Goal: Task Accomplishment & Management: Complete application form

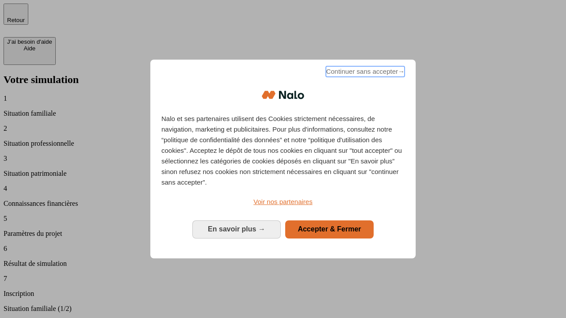
click at [364, 73] on span "Continuer sans accepter →" at bounding box center [365, 71] width 79 height 11
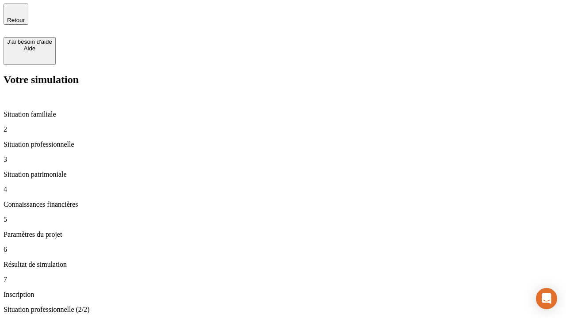
type input "30 000"
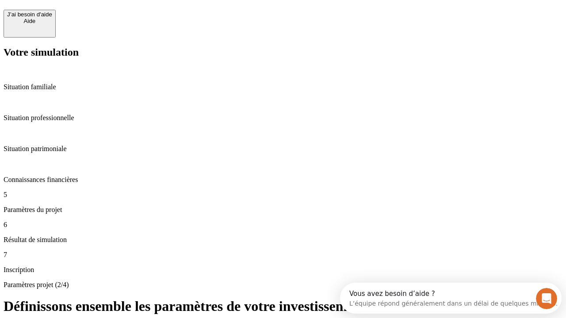
scroll to position [17, 0]
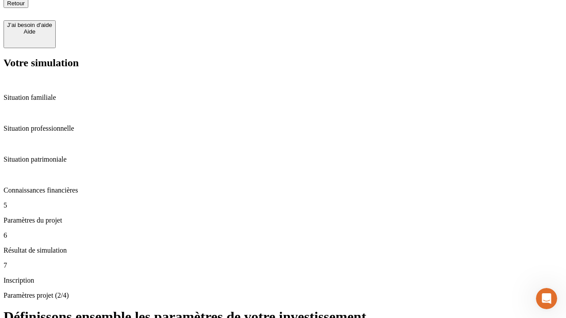
type input "25"
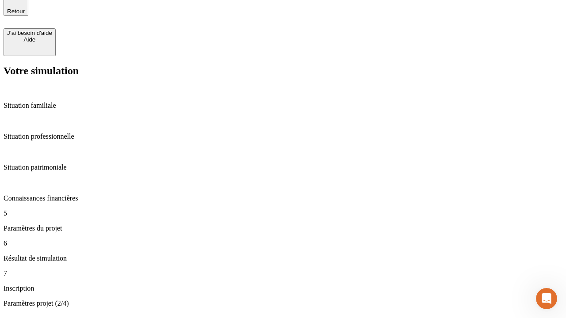
type input "1 000"
type input "640"
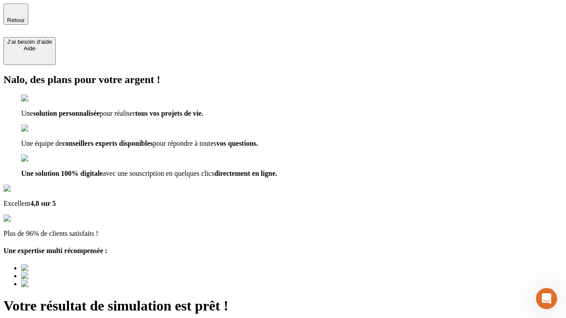
type input "[EMAIL_ADDRESS][PERSON_NAME][DOMAIN_NAME]"
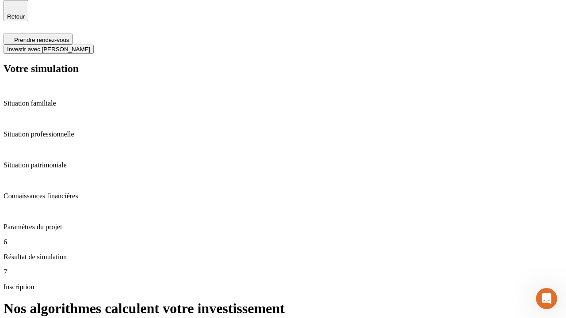
click at [90, 46] on span "Investir avec [PERSON_NAME]" at bounding box center [48, 49] width 83 height 7
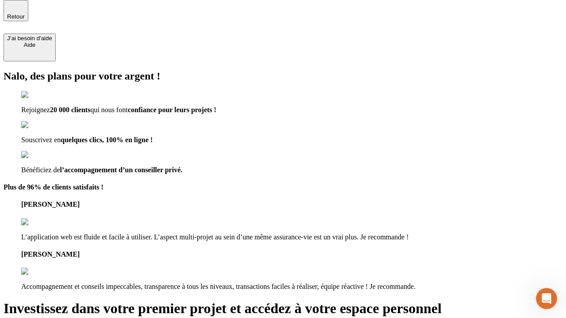
scroll to position [3, 0]
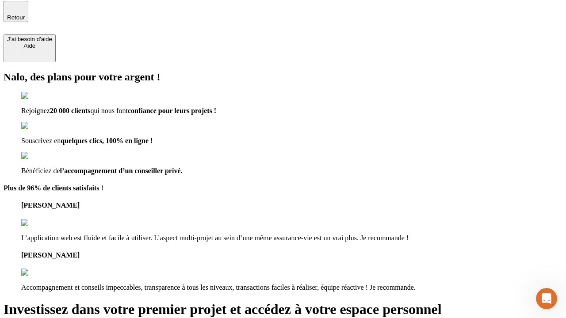
type input "abc"
